Goal: Information Seeking & Learning: Learn about a topic

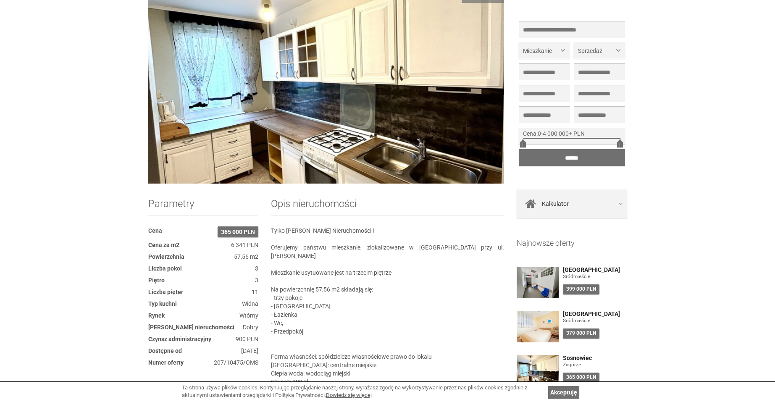
scroll to position [180, 0]
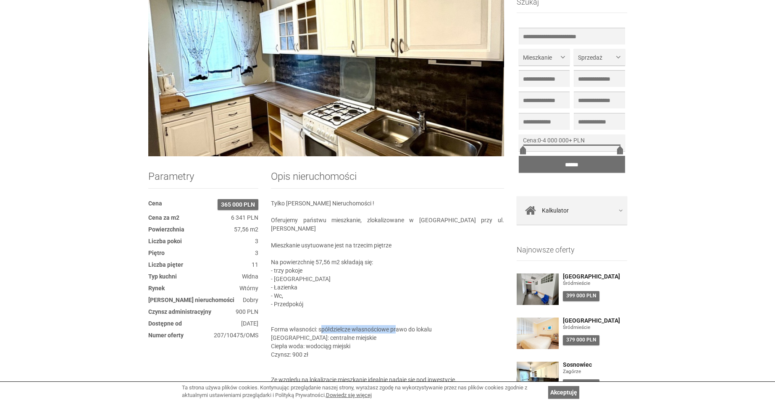
drag, startPoint x: 323, startPoint y: 321, endPoint x: 417, endPoint y: 324, distance: 93.7
click at [398, 317] on section "Opis nieruchomości Tylko [PERSON_NAME] Nieruchomości ! Oferujemy państwu mieszk…" at bounding box center [387, 406] width 233 height 471
click at [418, 326] on section "Opis nieruchomości Tylko [PERSON_NAME] Nieruchomości ! Oferujemy państwu mieszk…" at bounding box center [387, 406] width 233 height 471
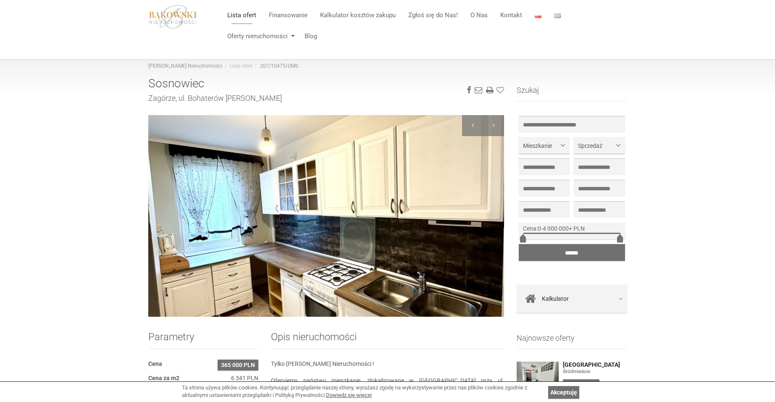
scroll to position [0, 0]
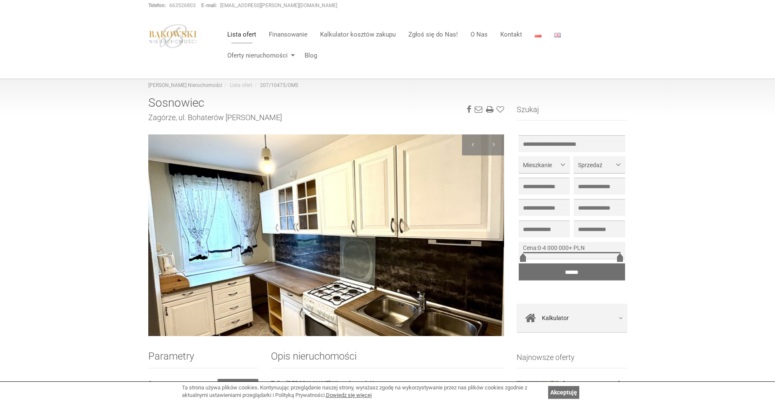
click at [410, 274] on img at bounding box center [326, 235] width 356 height 202
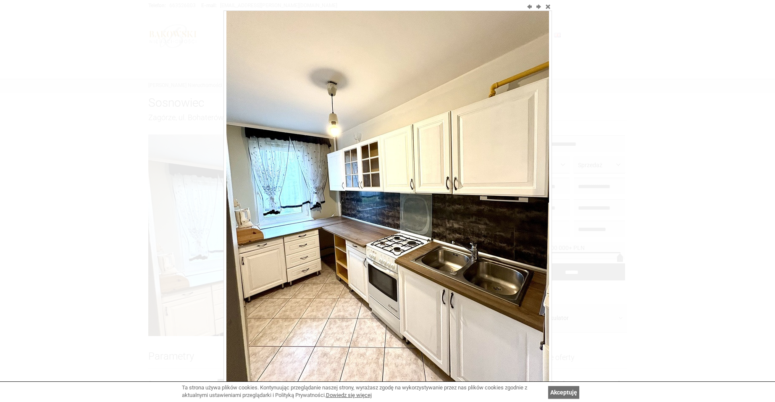
click at [213, 242] on div at bounding box center [387, 201] width 775 height 402
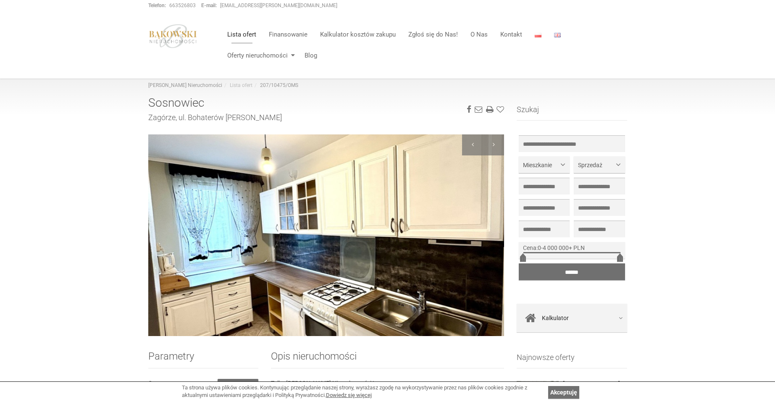
scroll to position [2, 0]
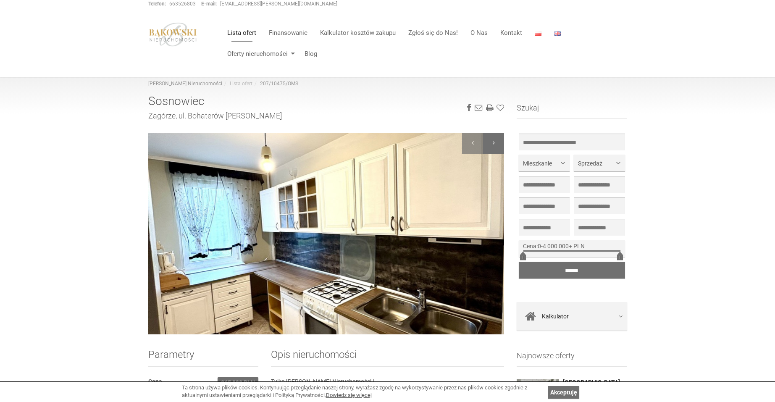
click at [495, 137] on div at bounding box center [493, 143] width 21 height 21
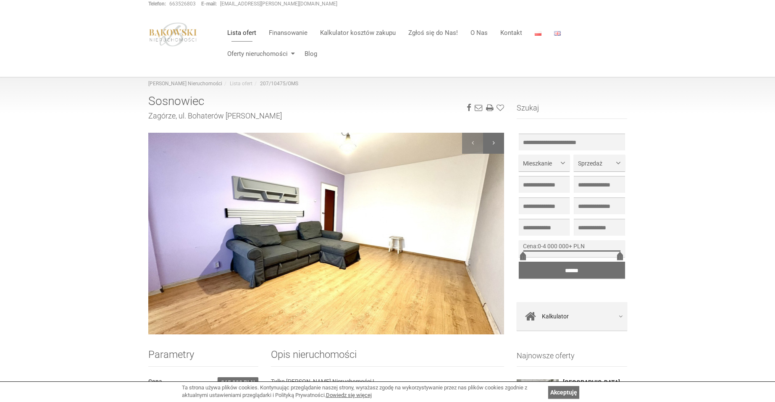
click at [495, 142] on div at bounding box center [493, 143] width 21 height 21
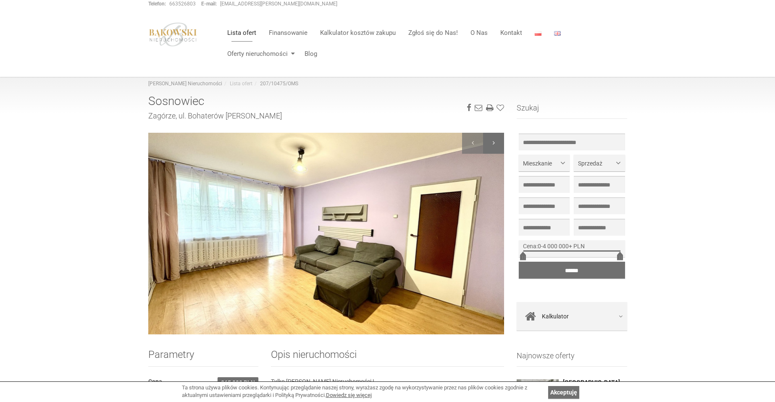
click at [495, 142] on div at bounding box center [493, 143] width 21 height 21
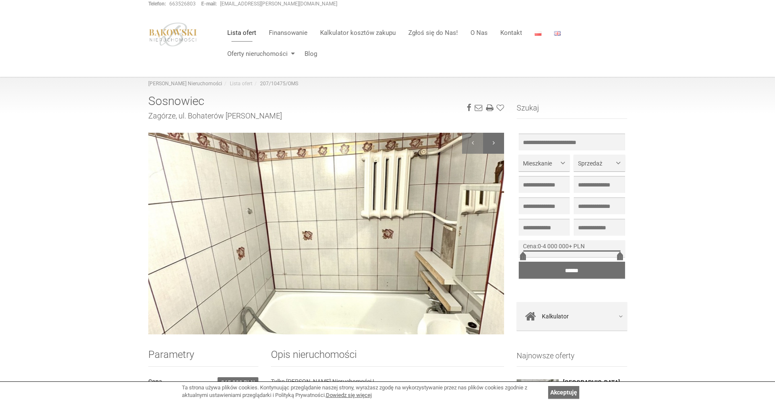
click at [494, 142] on div at bounding box center [493, 143] width 21 height 21
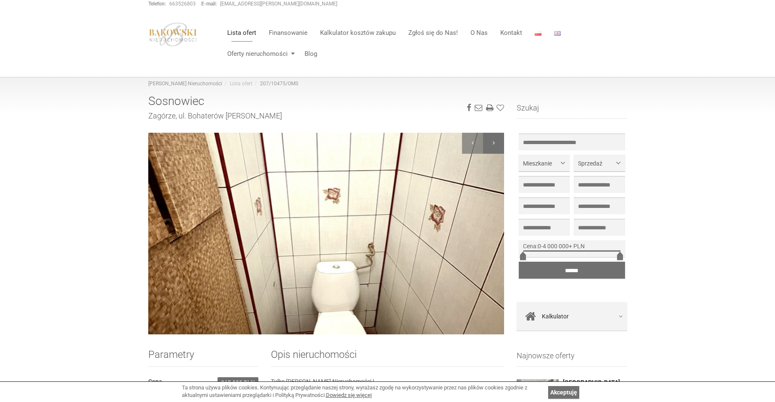
click at [494, 142] on div at bounding box center [493, 143] width 21 height 21
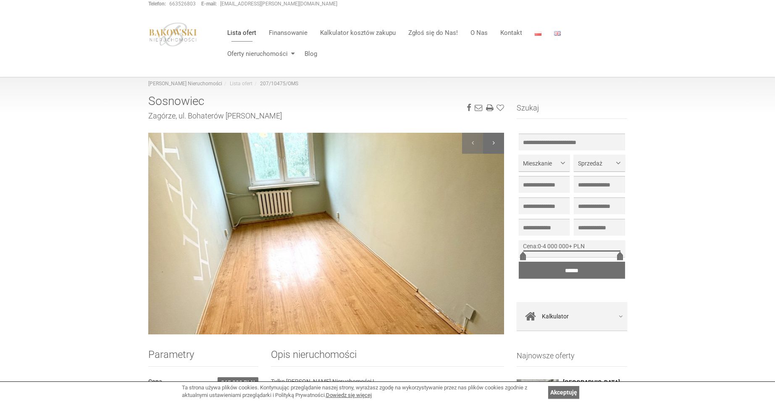
click at [494, 142] on div at bounding box center [493, 143] width 21 height 21
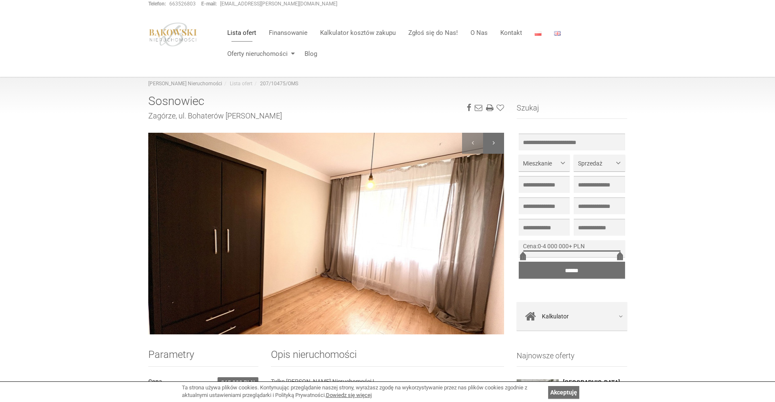
click at [494, 142] on div at bounding box center [493, 143] width 21 height 21
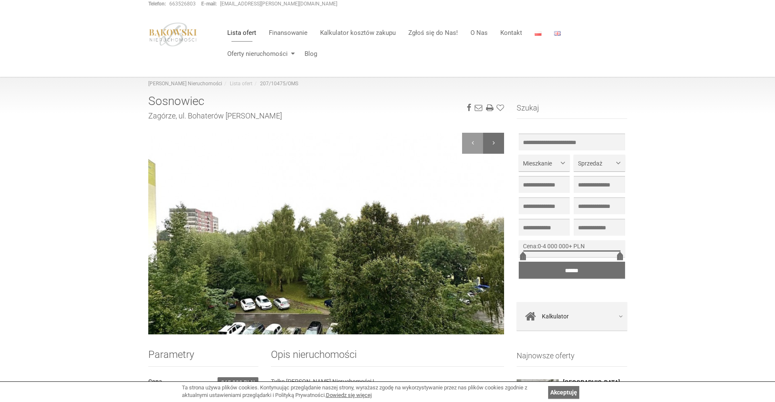
click at [495, 142] on div at bounding box center [493, 143] width 21 height 21
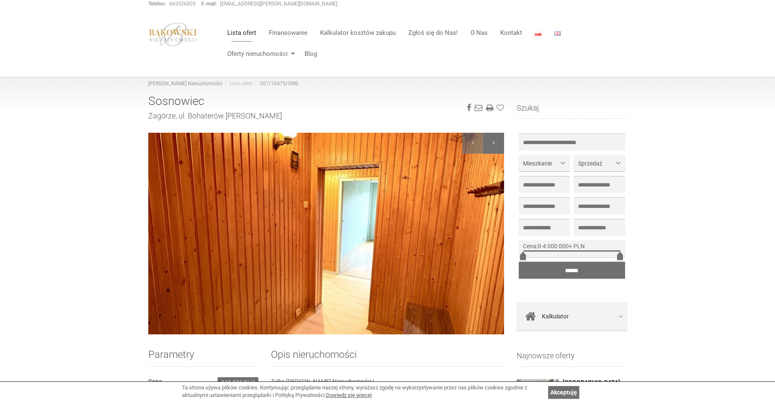
click at [495, 142] on div at bounding box center [493, 143] width 21 height 21
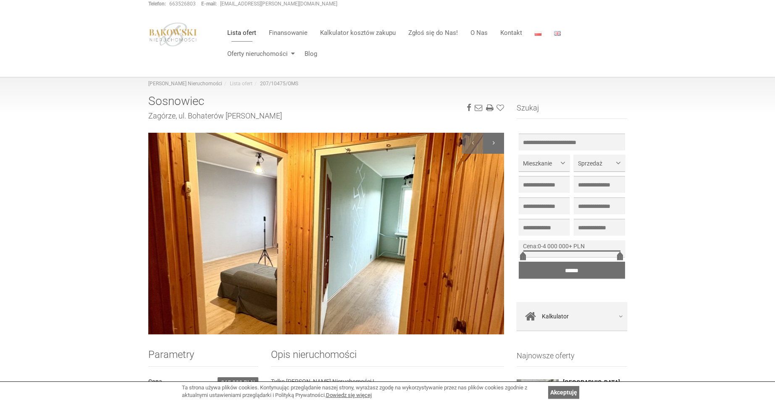
click at [495, 142] on div at bounding box center [493, 143] width 21 height 21
click at [493, 147] on div at bounding box center [493, 143] width 21 height 21
click at [474, 145] on div at bounding box center [472, 143] width 21 height 21
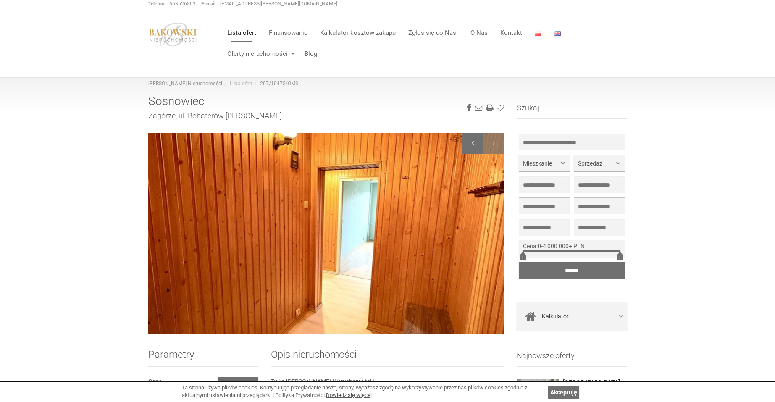
click at [475, 145] on div at bounding box center [472, 143] width 21 height 21
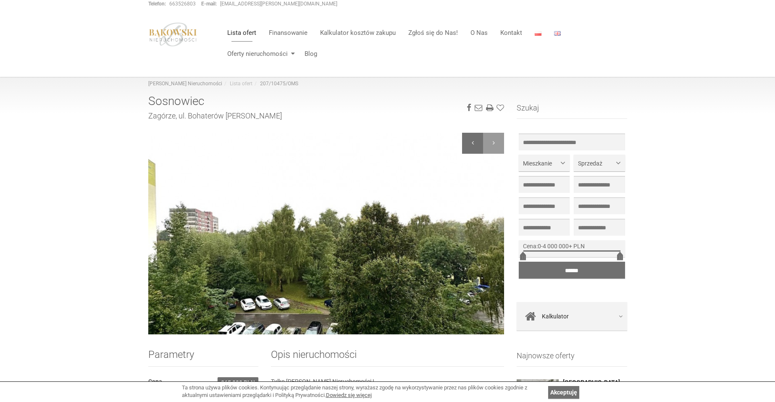
click at [475, 145] on div at bounding box center [472, 143] width 21 height 21
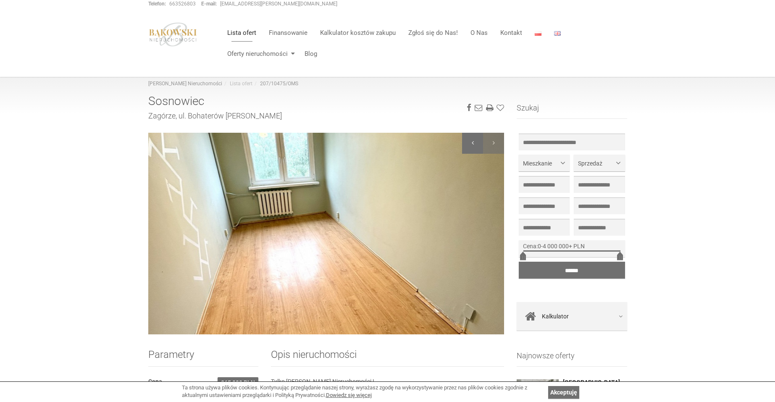
click at [475, 145] on div at bounding box center [472, 143] width 21 height 21
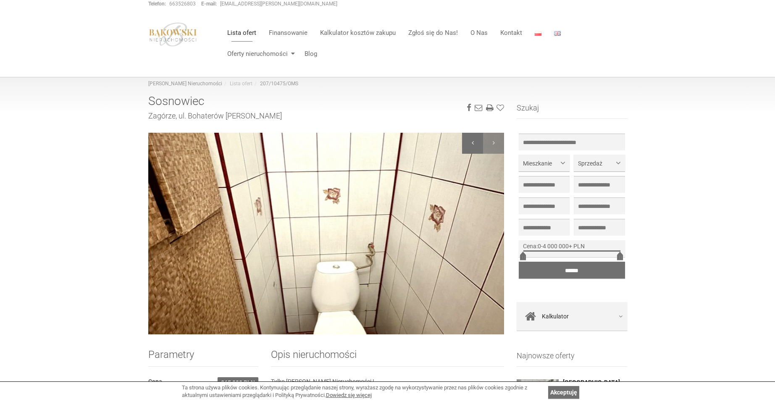
click at [475, 145] on div at bounding box center [472, 143] width 21 height 21
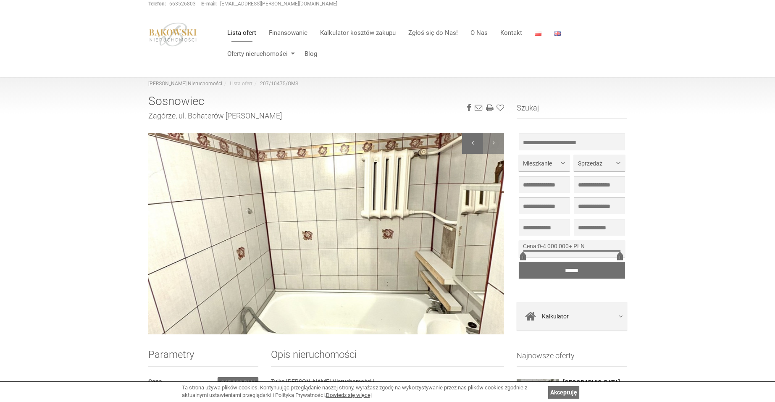
click at [475, 145] on div at bounding box center [472, 143] width 21 height 21
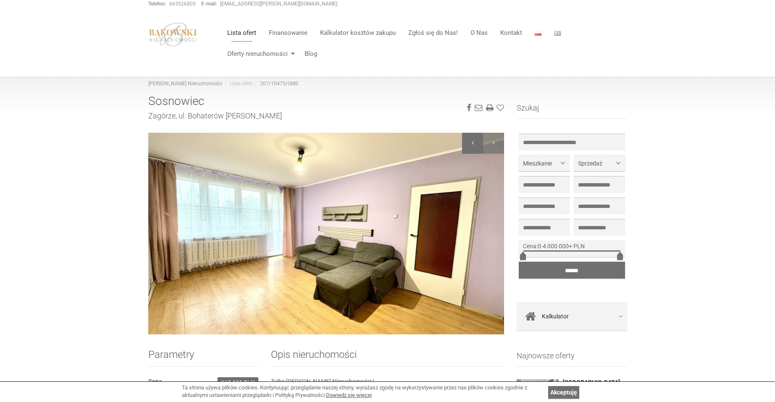
click at [475, 145] on div at bounding box center [472, 143] width 21 height 21
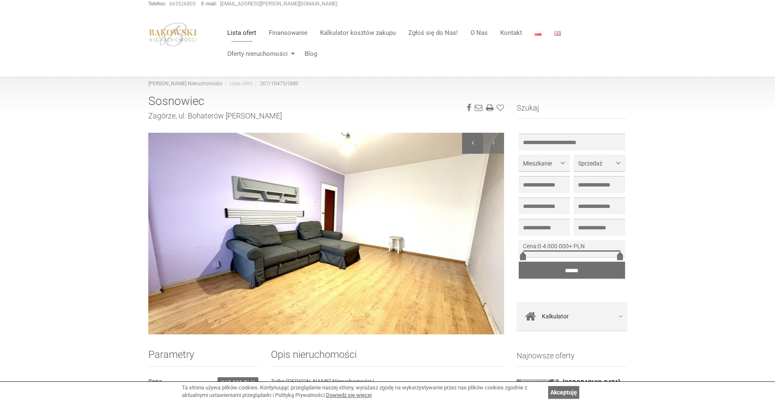
click at [475, 145] on div at bounding box center [472, 143] width 21 height 21
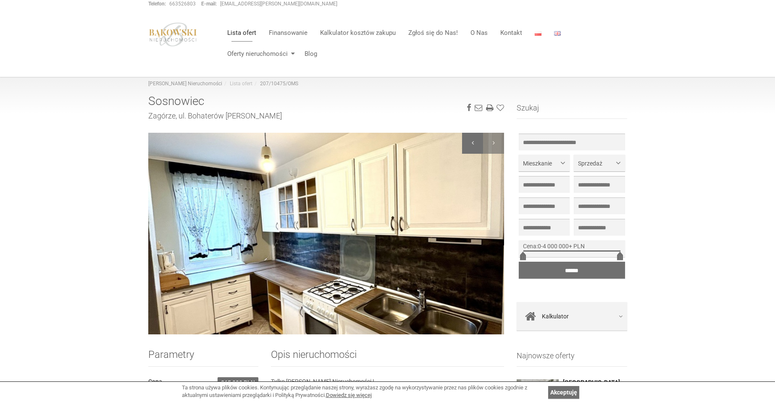
click at [475, 145] on div at bounding box center [472, 143] width 21 height 21
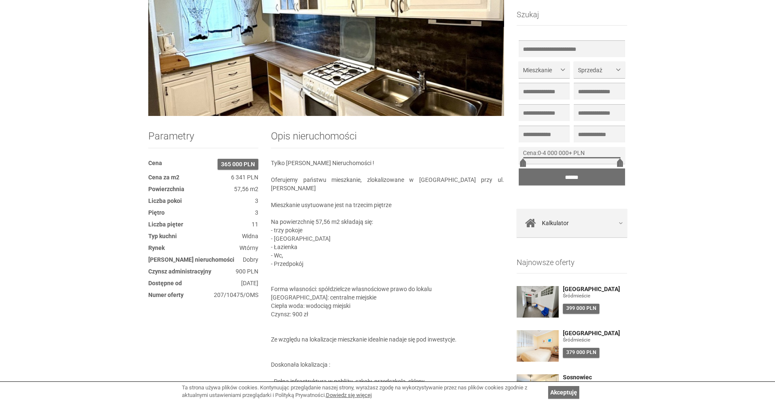
scroll to position [236, 0]
